Goal: Task Accomplishment & Management: Manage account settings

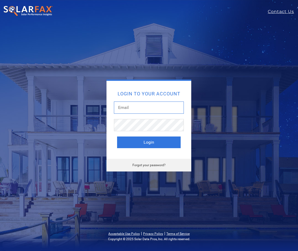
click at [129, 110] on input "text" at bounding box center [149, 107] width 70 height 12
type input "[EMAIL_ADDRESS][DOMAIN_NAME]"
click at [140, 165] on link "Forgot your password?" at bounding box center [148, 165] width 33 height 4
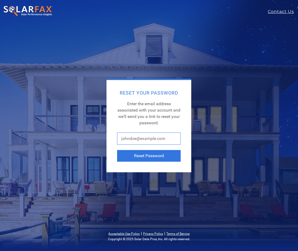
click at [142, 138] on input "text" at bounding box center [149, 138] width 64 height 12
type input "[EMAIL_ADDRESS][DOMAIN_NAME]"
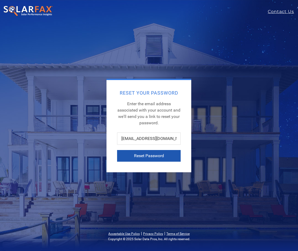
click at [155, 155] on button "Reset Password" at bounding box center [149, 156] width 64 height 12
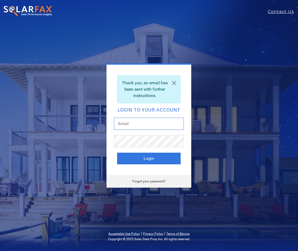
click at [130, 121] on input "text" at bounding box center [149, 124] width 70 height 12
click at [130, 122] on input "text" at bounding box center [149, 124] width 70 height 12
type input "[EMAIL_ADDRESS][DOMAIN_NAME]"
click at [143, 181] on link "Forgot your password?" at bounding box center [148, 181] width 33 height 4
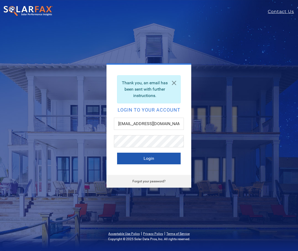
click at [144, 156] on button "Login" at bounding box center [149, 158] width 64 height 12
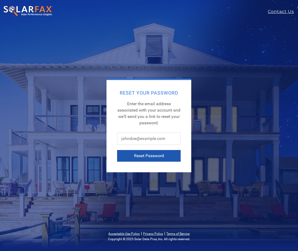
click at [143, 156] on button "Reset Password" at bounding box center [149, 156] width 64 height 12
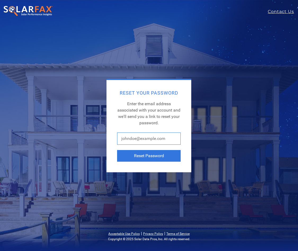
click at [151, 134] on input "text" at bounding box center [149, 138] width 64 height 12
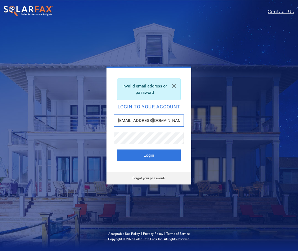
click at [177, 120] on input "[EMAIL_ADDRESS][DOMAIN_NAME]" at bounding box center [149, 120] width 70 height 12
click at [170, 119] on input "miatimberlake@efficienthomeprograms.com" at bounding box center [149, 120] width 70 height 12
type input "miatimberlake@efficienthomeprogram.com"
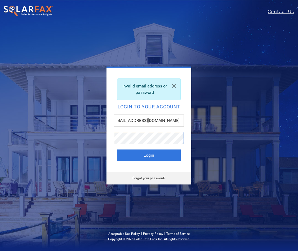
scroll to position [0, 0]
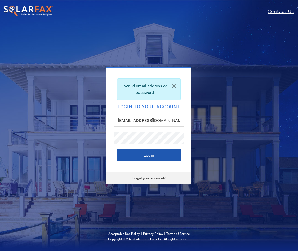
click at [156, 152] on button "Login" at bounding box center [149, 155] width 64 height 12
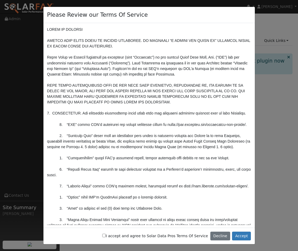
click at [122, 233] on label "I accept and agree to Solar Data Pros Terms Of Service" at bounding box center [155, 236] width 106 height 6
click at [106, 234] on input "I accept and agree to Solar Data Pros Terms Of Service" at bounding box center [103, 235] width 3 height 3
checkbox input "true"
click at [241, 233] on button "Accept" at bounding box center [241, 235] width 19 height 9
